Goal: Information Seeking & Learning: Check status

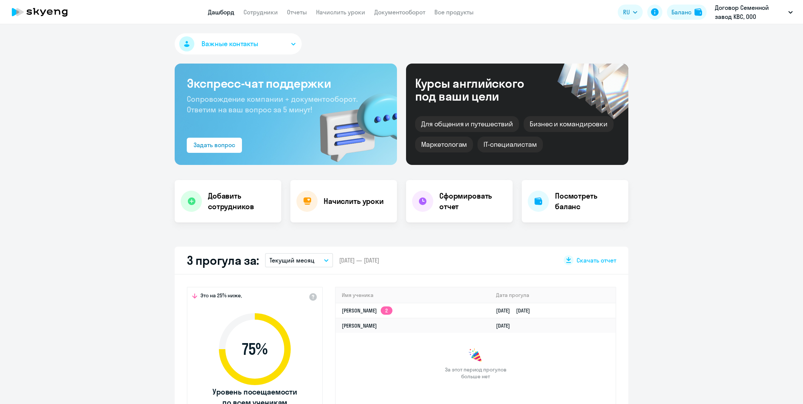
select select "30"
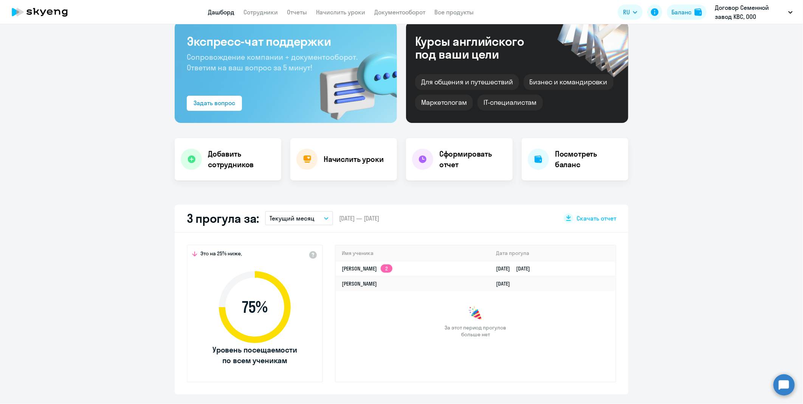
click at [259, 19] on app-header "Дашборд Сотрудники Отчеты Начислить уроки Документооборот Все продукты Дашборд …" at bounding box center [401, 12] width 803 height 24
click at [261, 17] on app-menu-item-link "Сотрудники" at bounding box center [260, 12] width 34 height 9
click at [263, 13] on link "Сотрудники" at bounding box center [260, 12] width 34 height 8
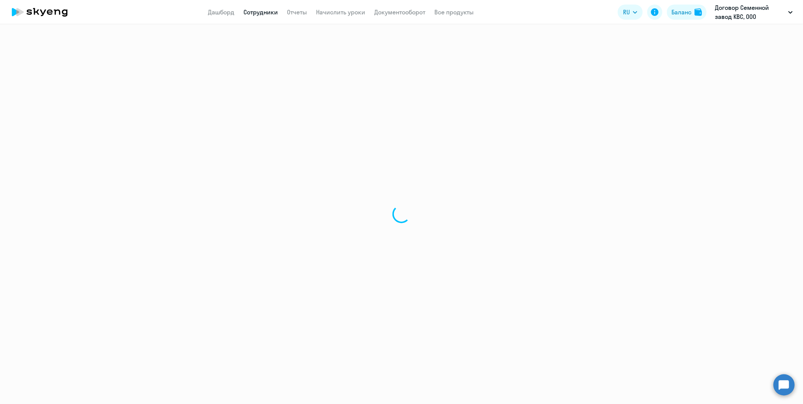
select select "30"
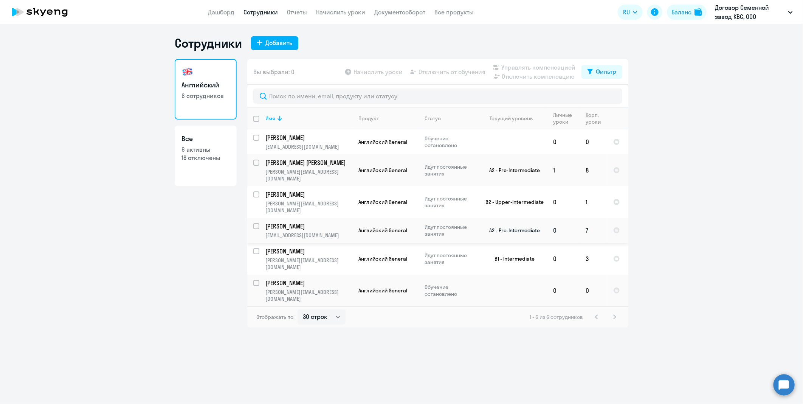
click at [415, 227] on app-product-badge "Английский General" at bounding box center [388, 230] width 60 height 7
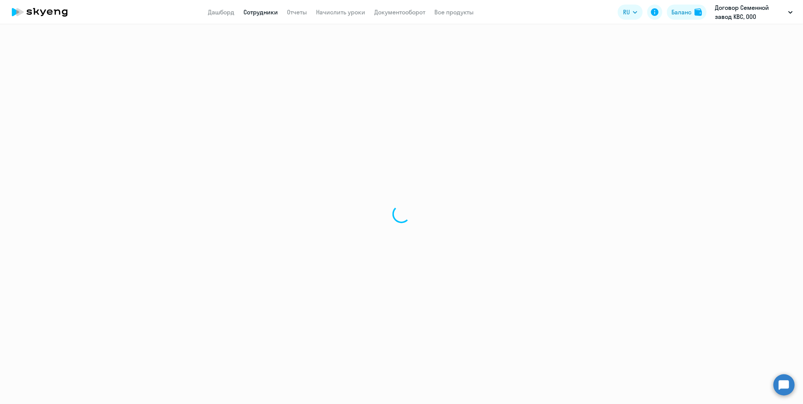
click at [355, 216] on div at bounding box center [401, 213] width 803 height 379
select select "english"
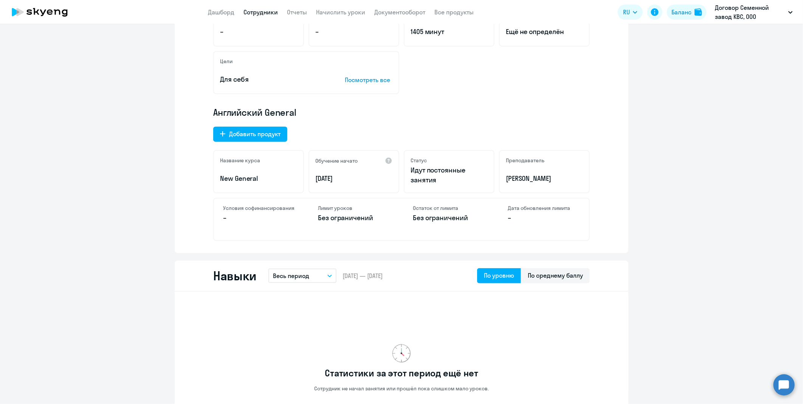
scroll to position [197, 0]
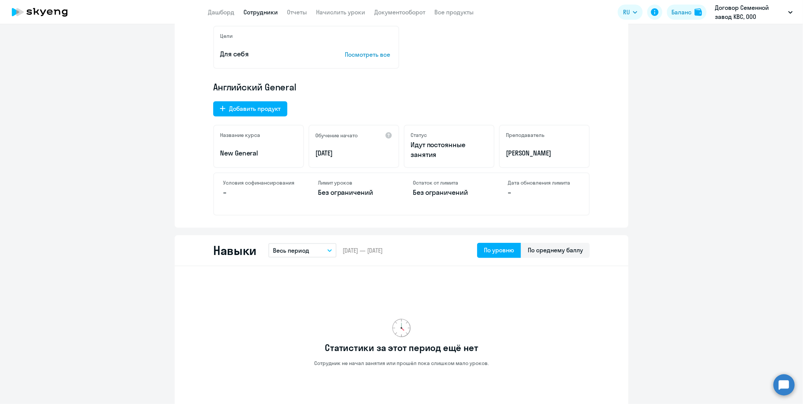
click at [509, 153] on p "[PERSON_NAME]" at bounding box center [544, 153] width 77 height 10
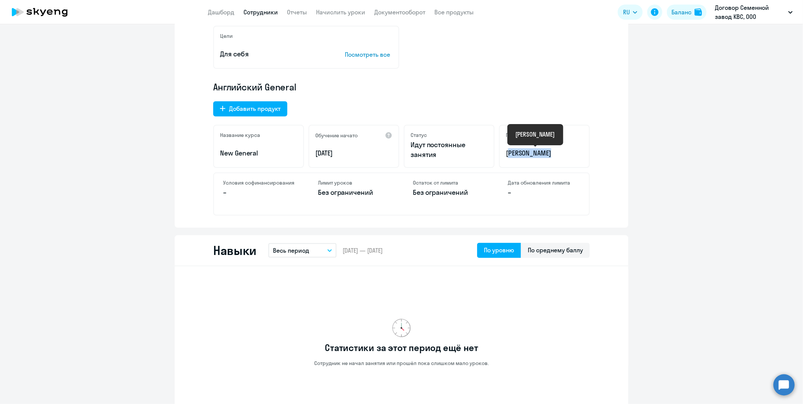
drag, startPoint x: 509, startPoint y: 153, endPoint x: 545, endPoint y: 153, distance: 36.7
click at [545, 153] on p "[PERSON_NAME]" at bounding box center [544, 153] width 77 height 10
click at [550, 153] on p "[PERSON_NAME]" at bounding box center [544, 153] width 77 height 10
click at [554, 145] on div "[PERSON_NAME]" at bounding box center [535, 134] width 56 height 21
click at [554, 133] on div "Преподаватель" at bounding box center [544, 135] width 77 height 7
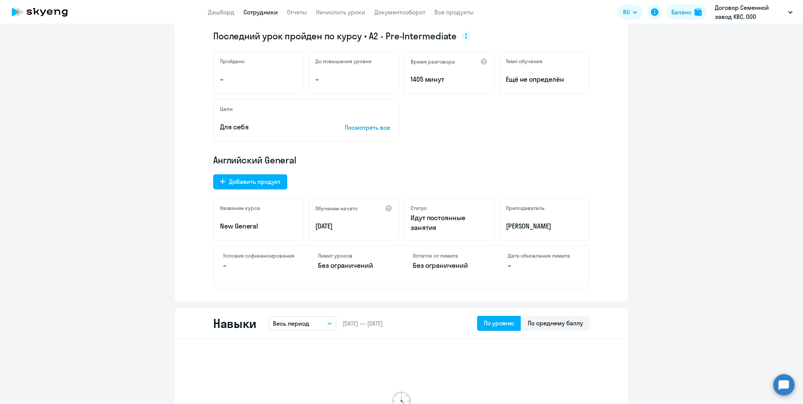
scroll to position [0, 0]
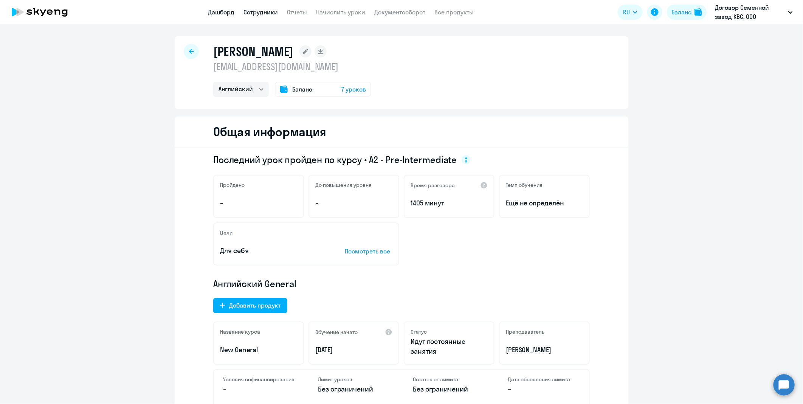
click at [223, 11] on link "Дашборд" at bounding box center [221, 12] width 26 height 8
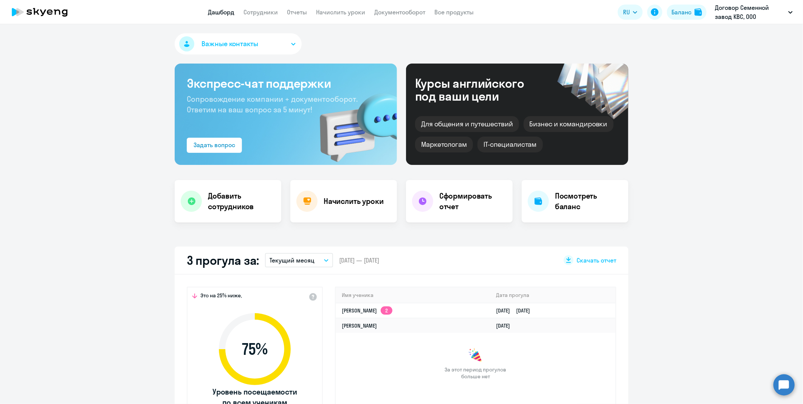
select select "30"
click at [402, 319] on td "[PERSON_NAME]" at bounding box center [413, 325] width 154 height 15
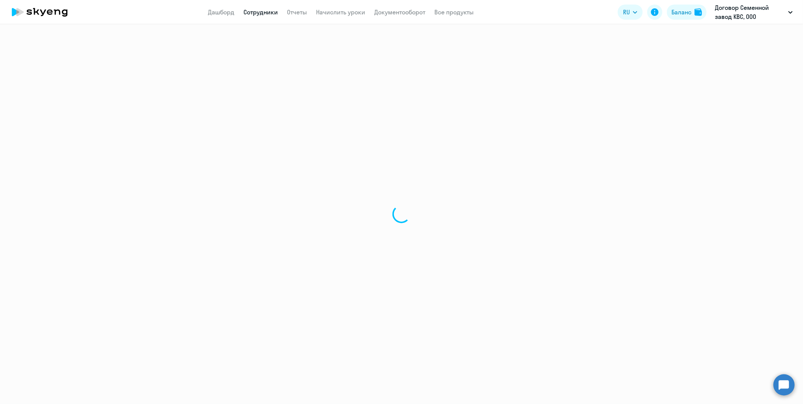
select select "english"
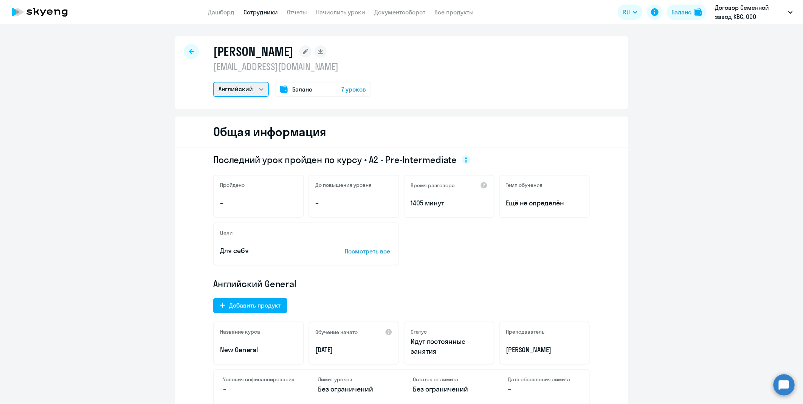
click at [233, 85] on select "Английский" at bounding box center [241, 89] width 56 height 15
click at [191, 46] on div at bounding box center [191, 51] width 15 height 15
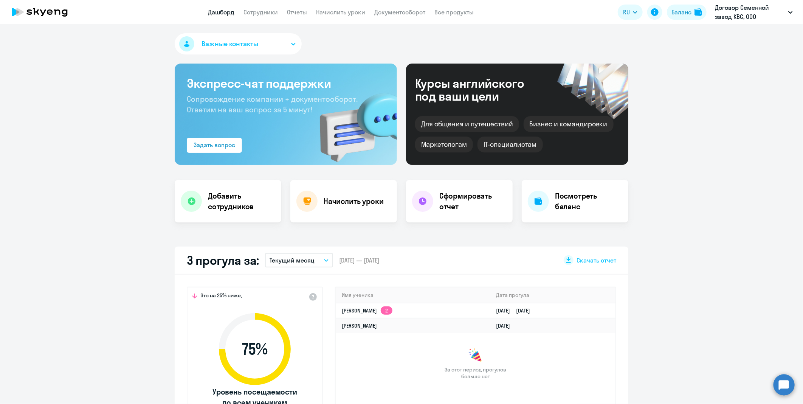
select select "30"
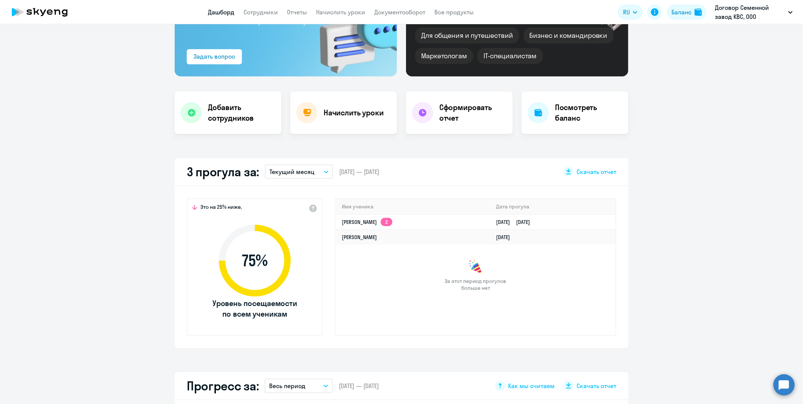
scroll to position [232, 0]
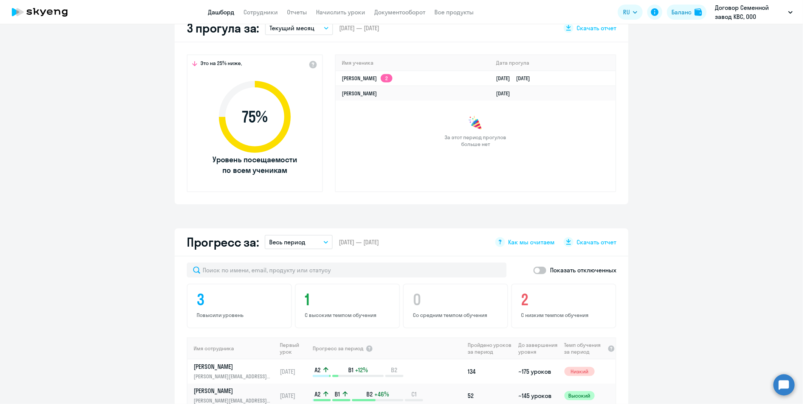
click at [775, 124] on app-truancy-attendance-dashboard "3 прогула за: Текущий месяц – [DATE] — [DATE] Скачать отчет Это на 25% ниже, 75…" at bounding box center [401, 109] width 803 height 190
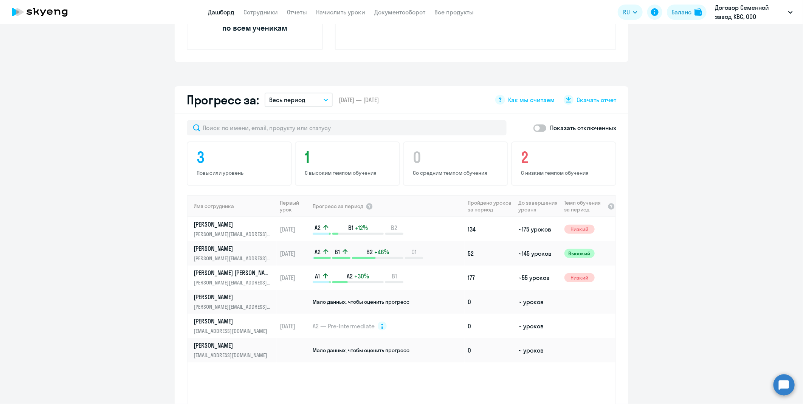
scroll to position [369, 0]
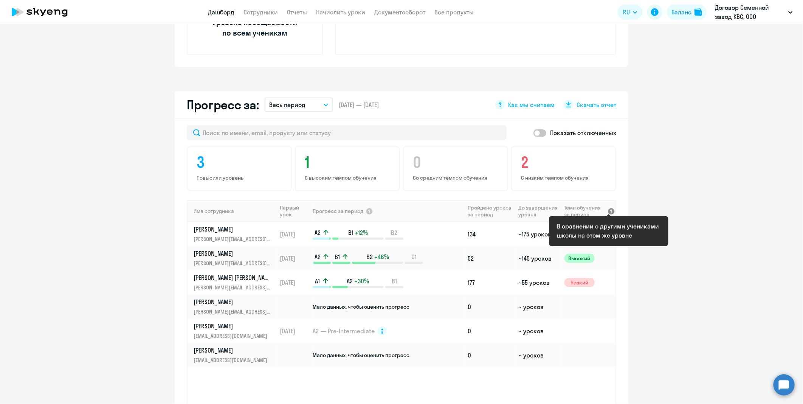
click at [609, 207] on div at bounding box center [611, 211] width 8 height 8
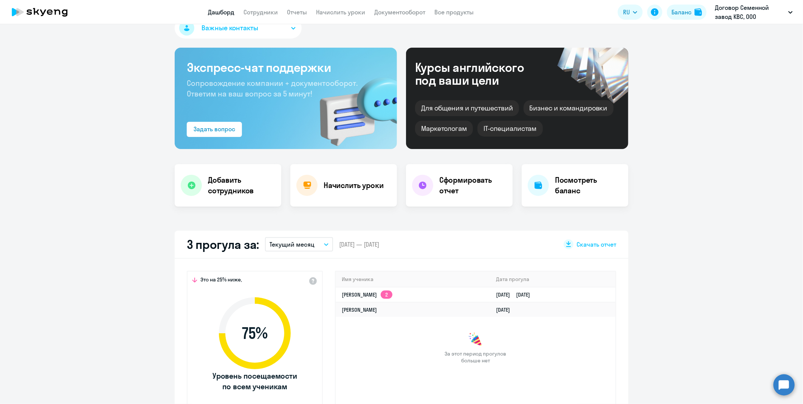
scroll to position [0, 0]
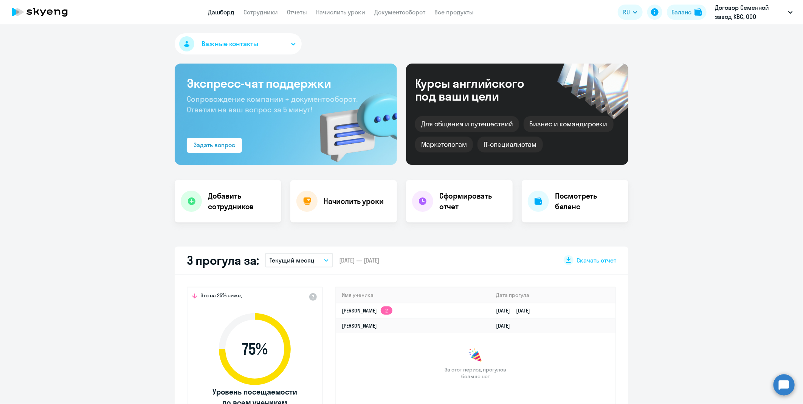
click at [756, 10] on p "Договор Семенной завод КВС, ООО "СЕМЕННОЙ ЗАВОД КВС"" at bounding box center [750, 12] width 70 height 18
click at [746, 17] on p "Договор Семенной завод КВС, ООО "СЕМЕННОЙ ЗАВОД КВС"" at bounding box center [750, 12] width 70 height 18
click at [709, 29] on li "Договор, ОПЫТНАЯ СТАНЦИЯ КВС, ООО" at bounding box center [708, 35] width 175 height 19
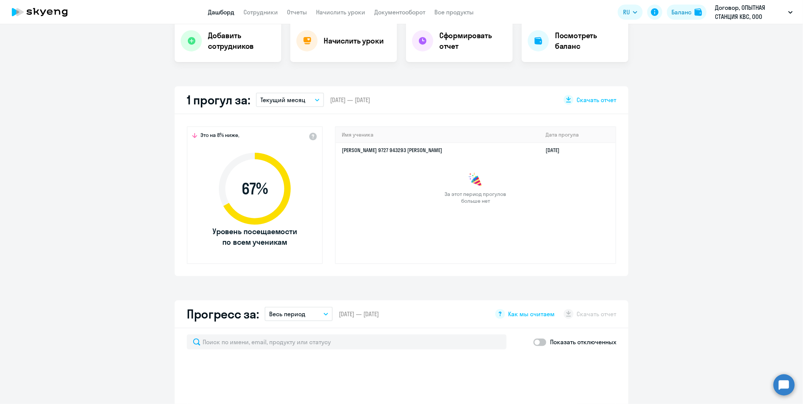
scroll to position [151, 0]
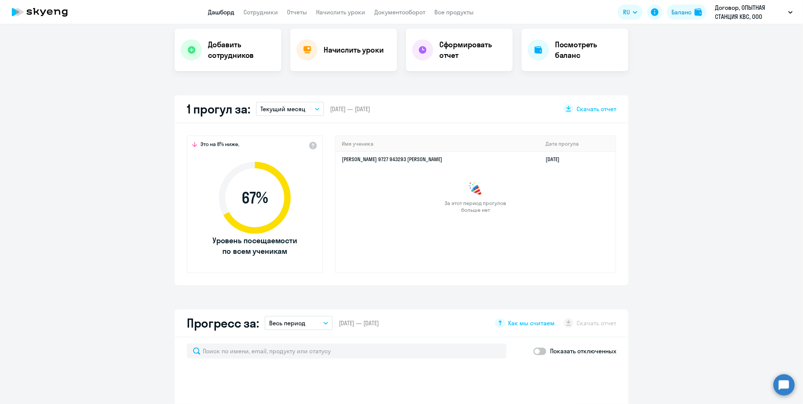
select select "30"
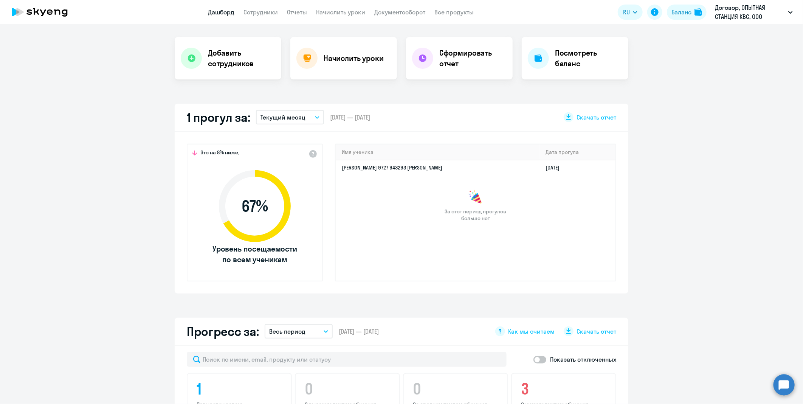
scroll to position [0, 0]
